Goal: Obtain resource: Obtain resource

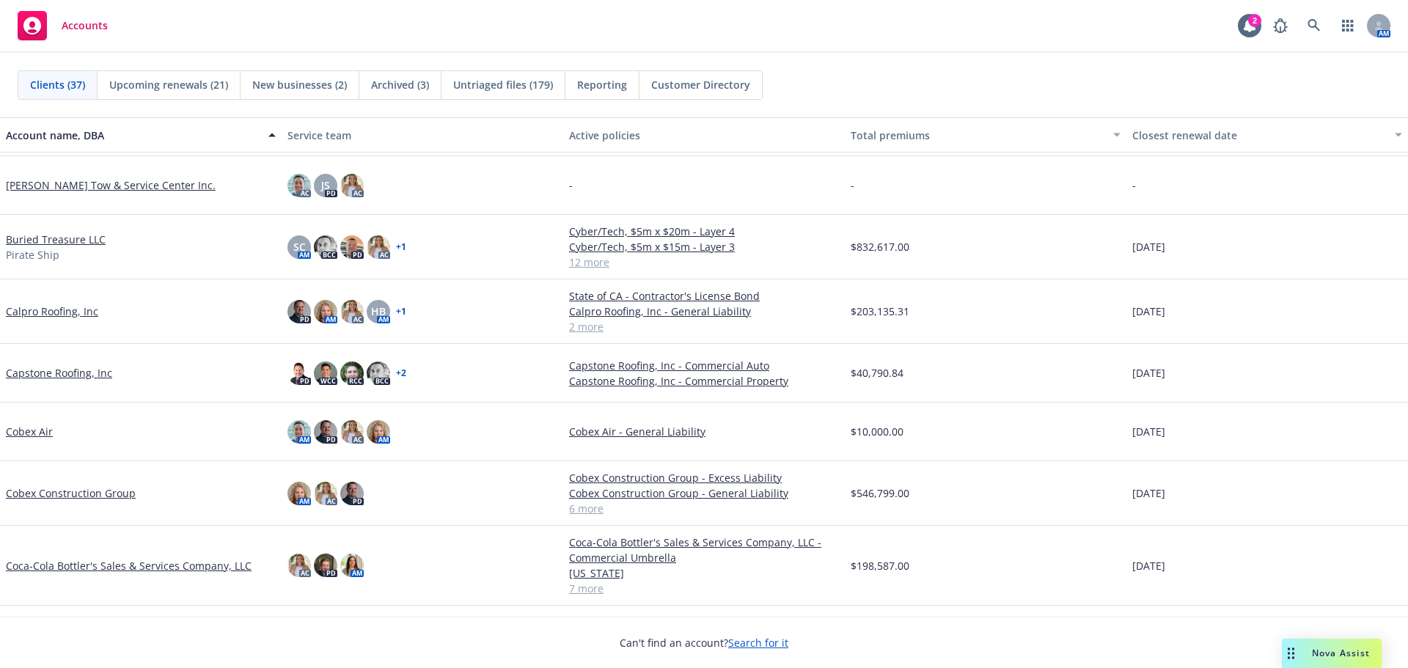
scroll to position [220, 0]
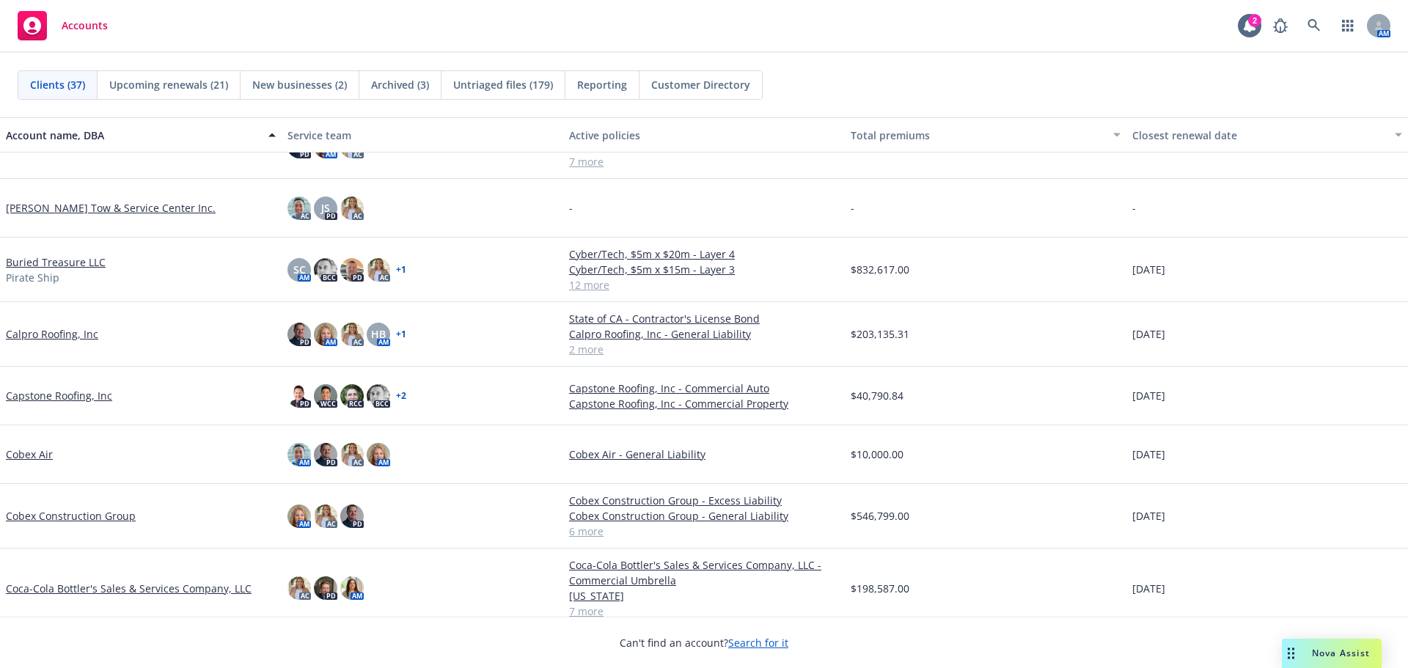
click at [55, 334] on link "Calpro Roofing, Inc" at bounding box center [52, 333] width 92 height 15
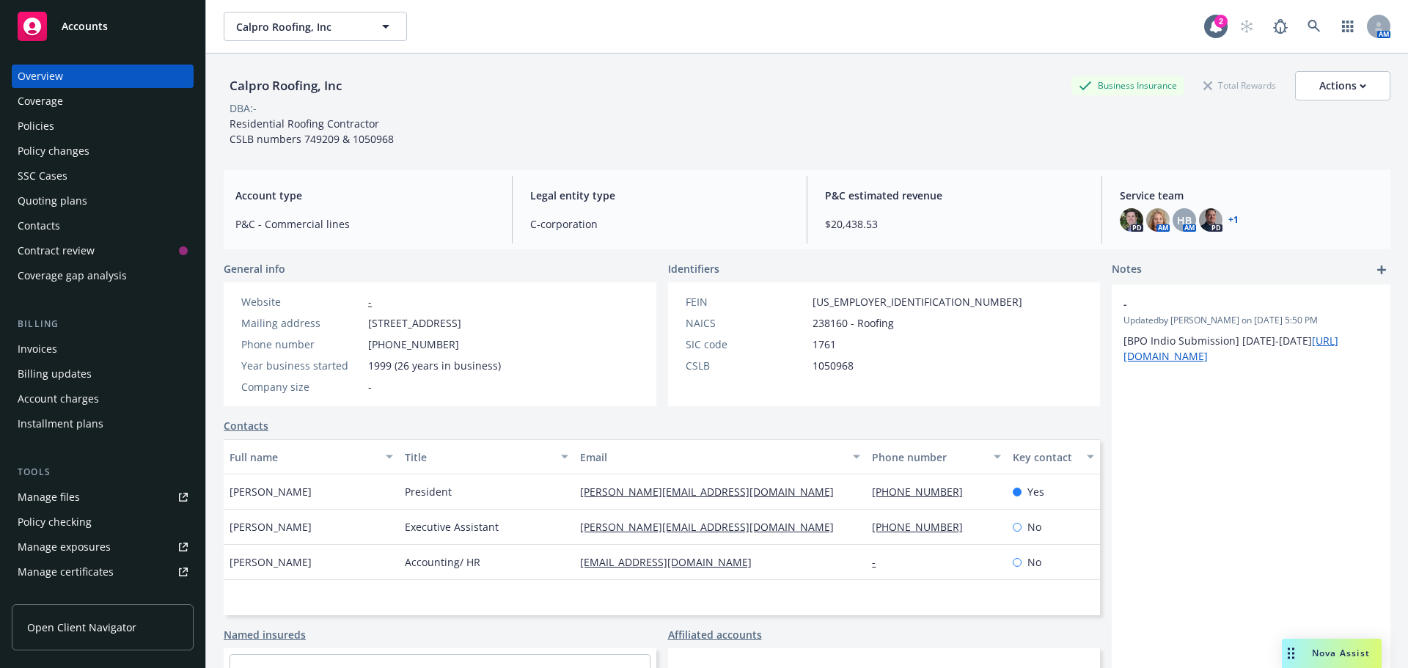
click at [96, 337] on div "Invoices" at bounding box center [103, 348] width 170 height 23
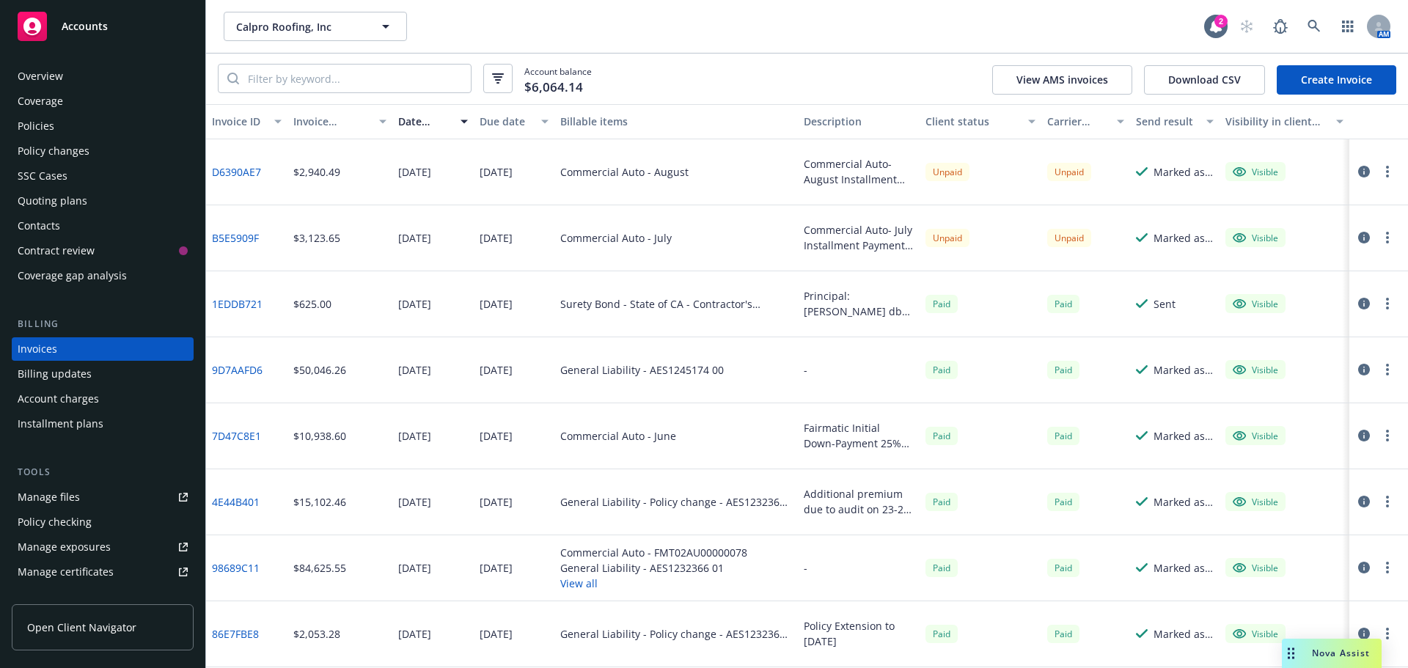
click at [80, 121] on div "Policies" at bounding box center [103, 125] width 170 height 23
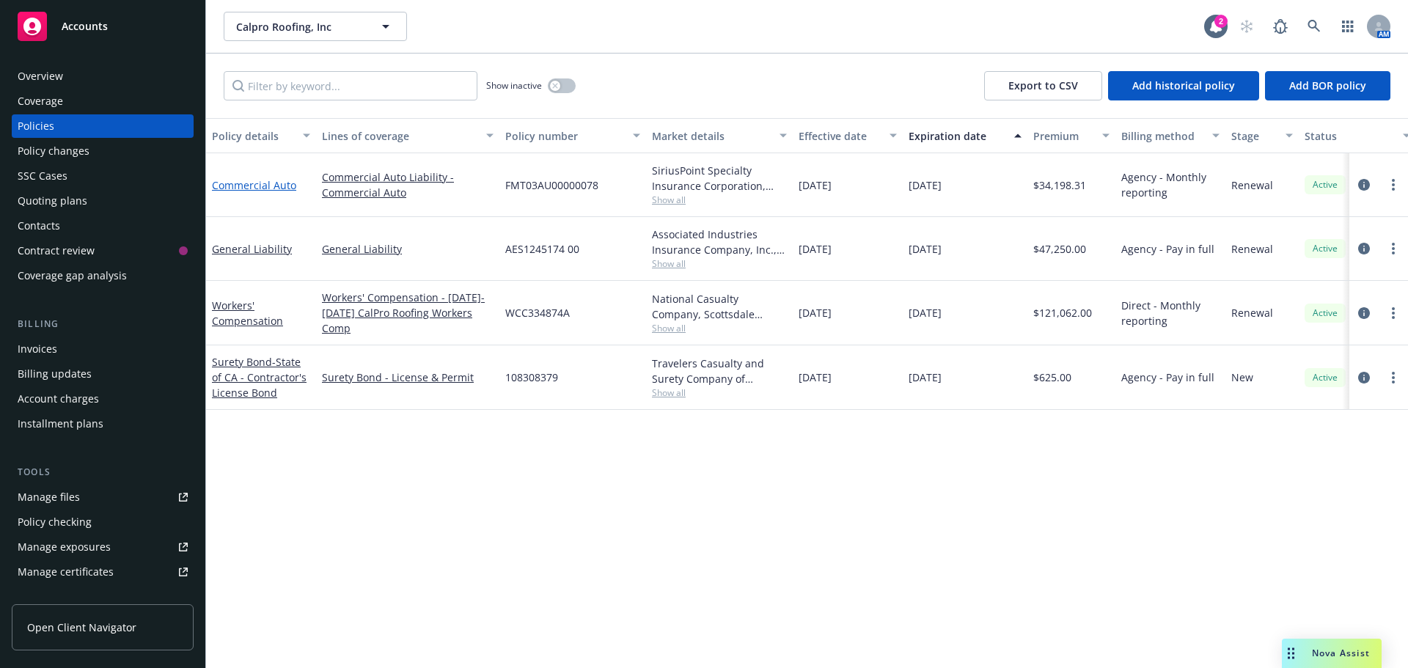
click at [272, 183] on link "Commercial Auto" at bounding box center [254, 185] width 84 height 14
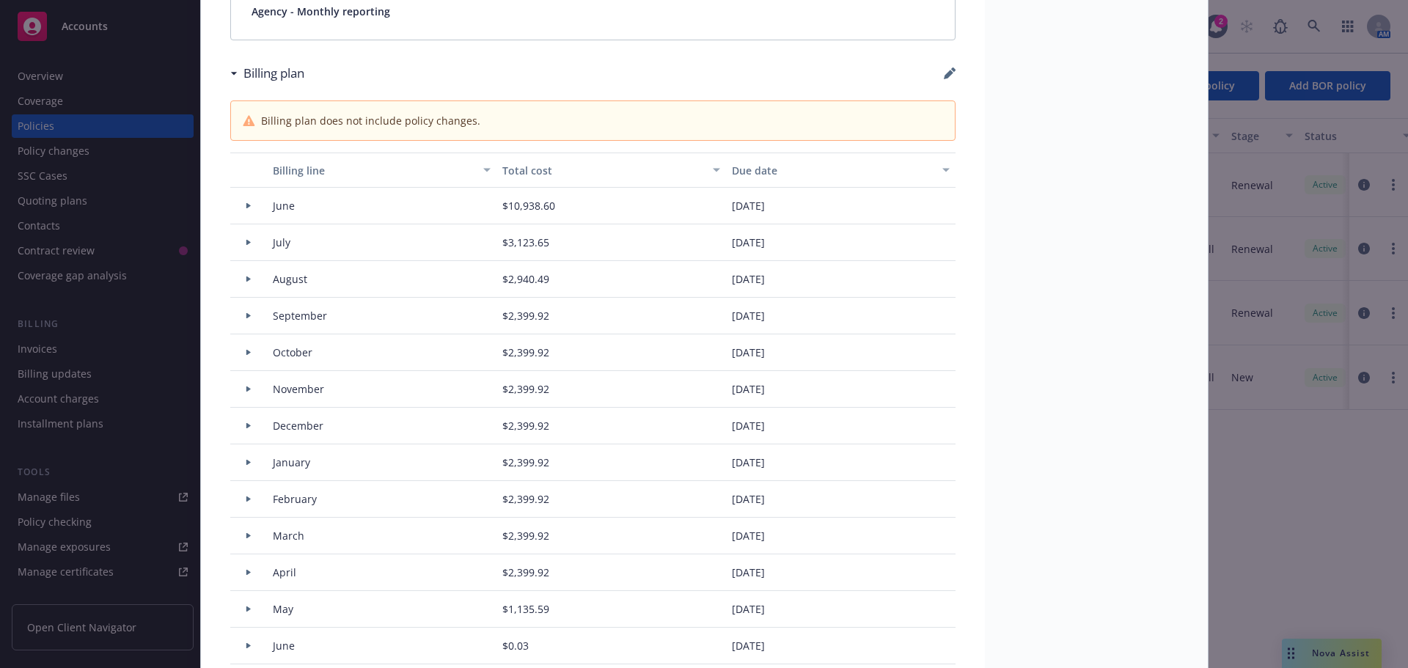
scroll to position [1320, 0]
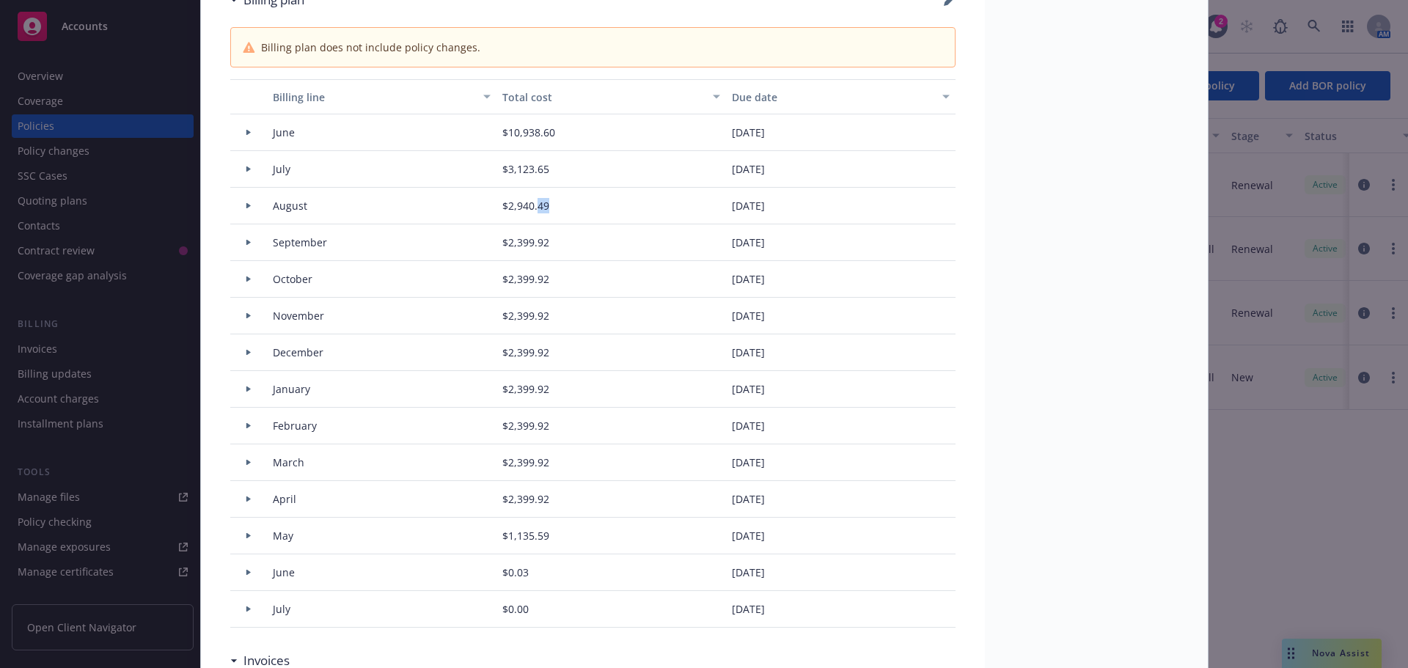
drag, startPoint x: 543, startPoint y: 221, endPoint x: 551, endPoint y: 216, distance: 9.0
click at [549, 218] on div "$2,940.49" at bounding box center [611, 206] width 230 height 37
click at [550, 213] on div "$2,940.49" at bounding box center [611, 206] width 230 height 37
click at [488, 208] on div "August" at bounding box center [382, 206] width 230 height 37
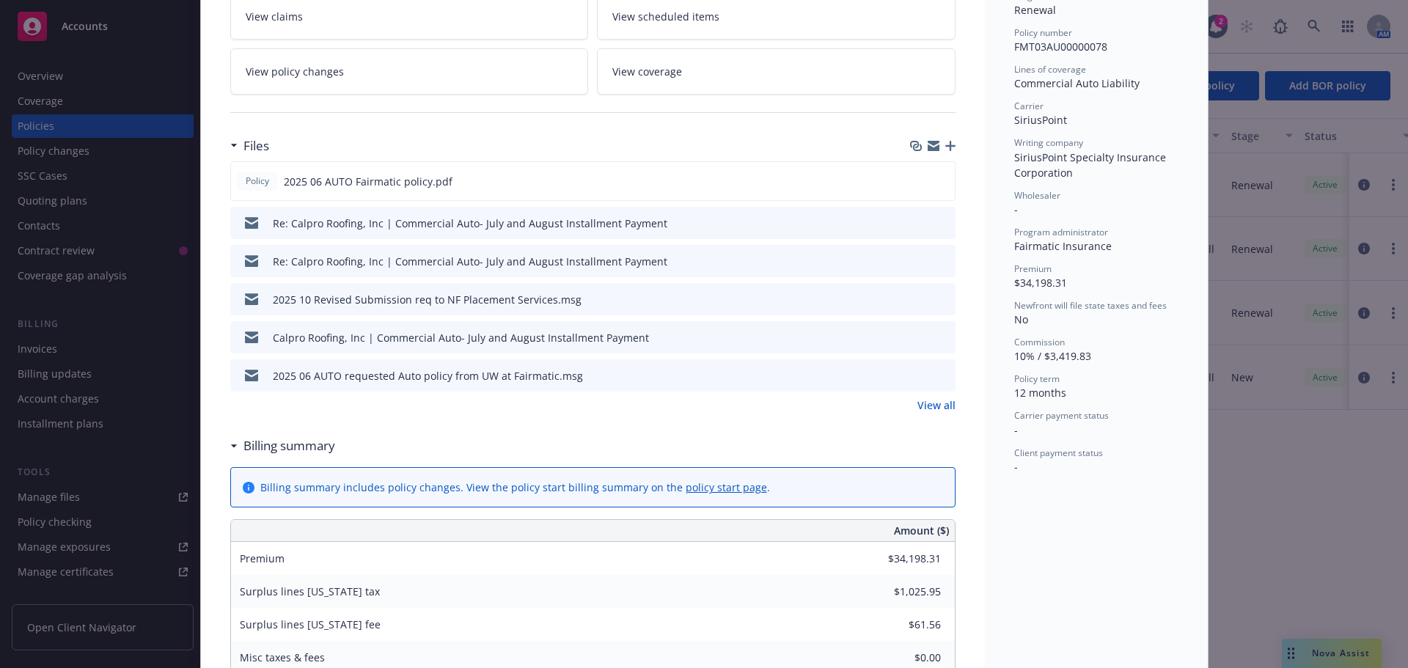
scroll to position [293, 0]
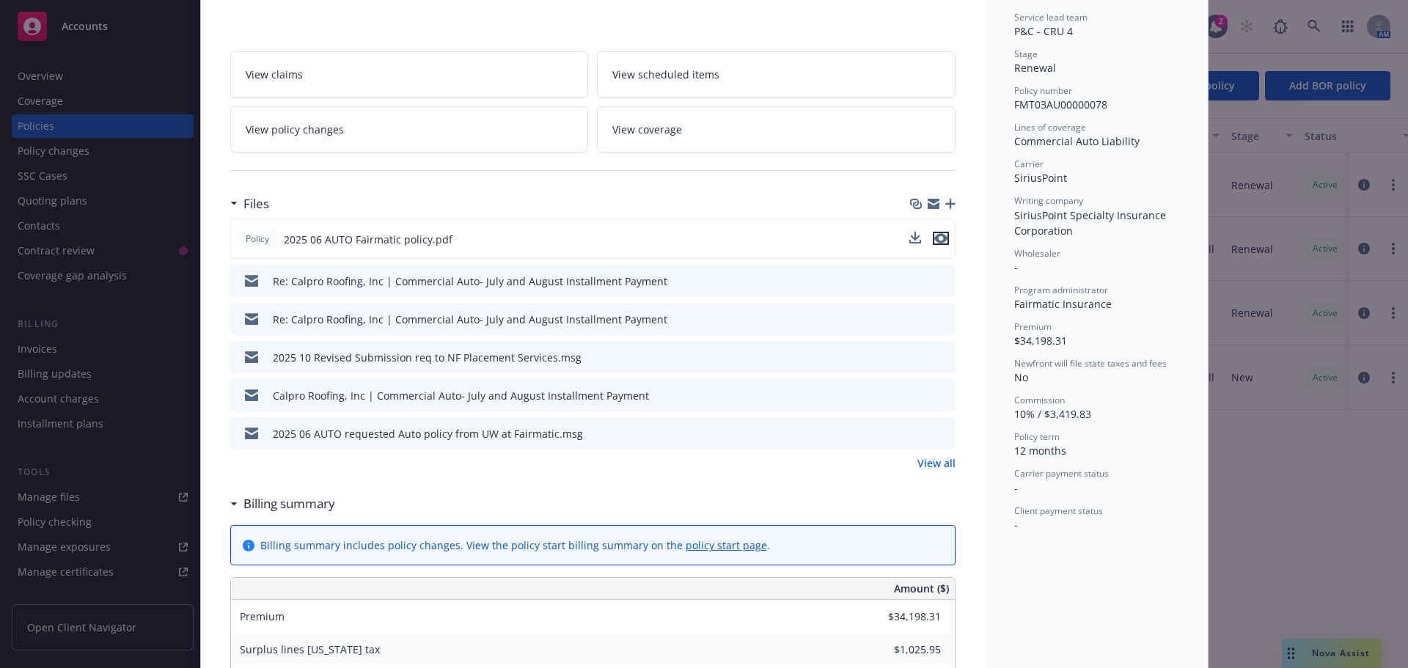
click at [937, 239] on icon "preview file" at bounding box center [940, 238] width 13 height 10
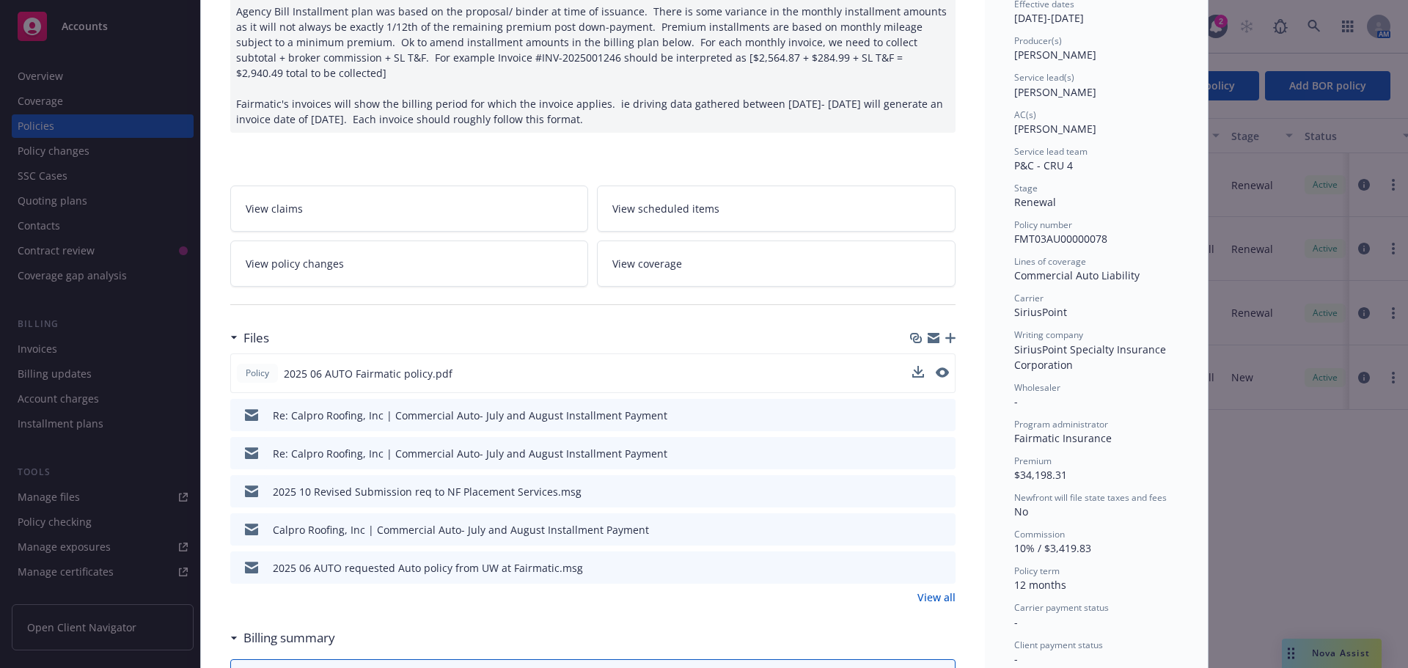
scroll to position [220, 0]
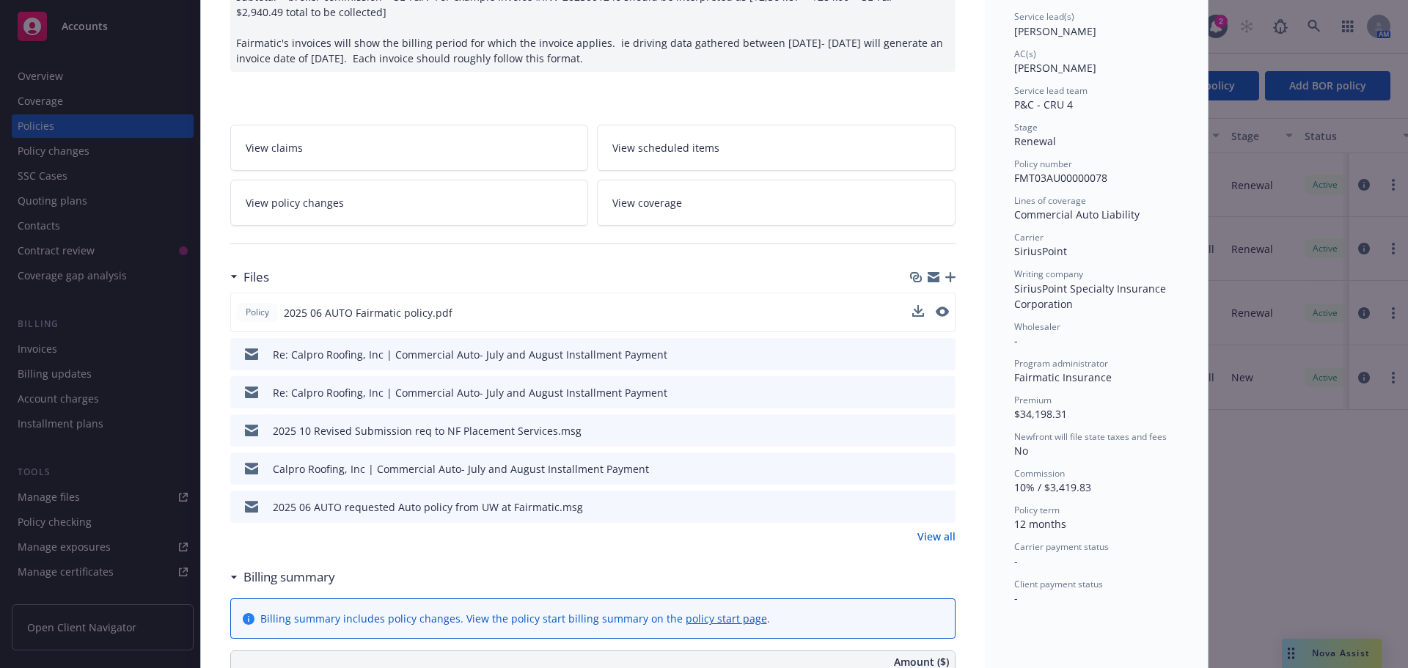
click at [935, 535] on link "View all" at bounding box center [936, 536] width 38 height 15
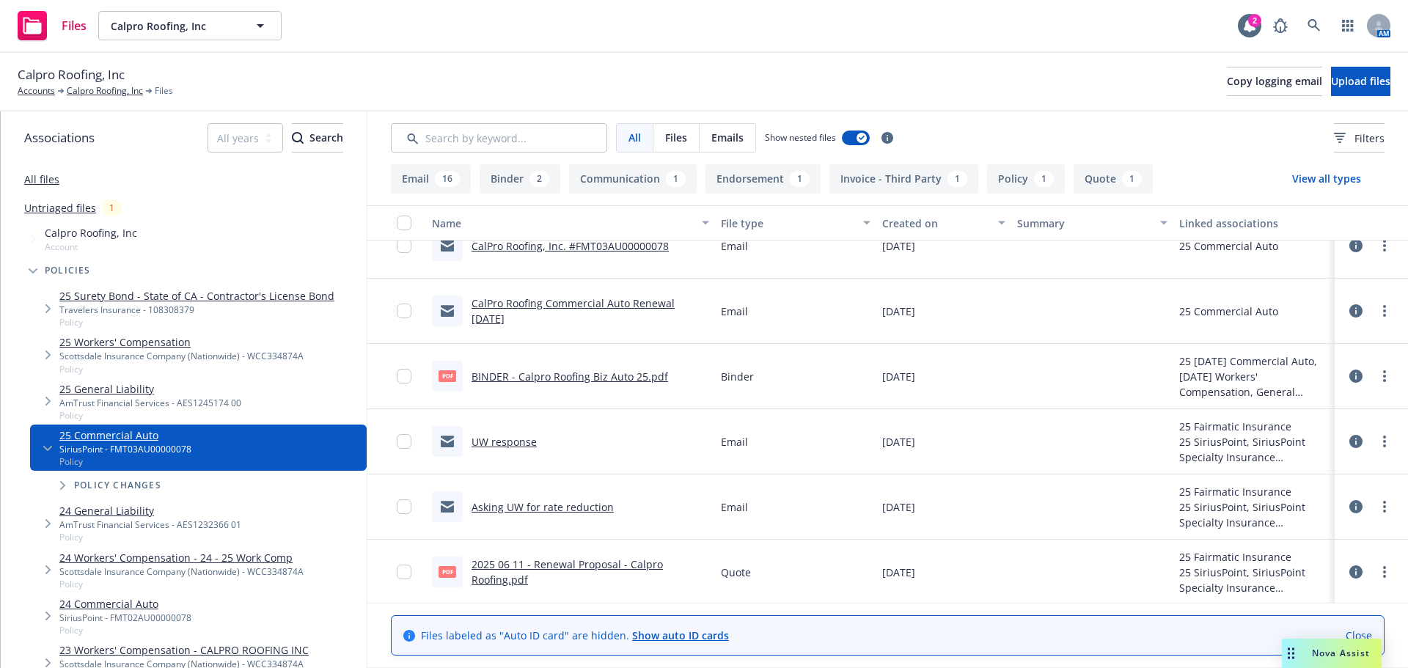
scroll to position [1256, 0]
click at [521, 561] on link "2025 06 11 - Renewal Proposal - Calpro Roofing.pdf" at bounding box center [567, 569] width 191 height 29
